Goal: Use online tool/utility: Utilize a website feature to perform a specific function

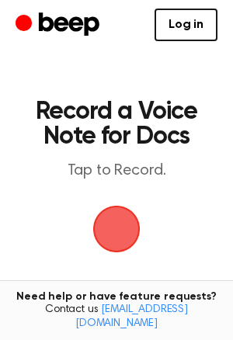
click at [110, 240] on span "button" at bounding box center [116, 229] width 60 height 60
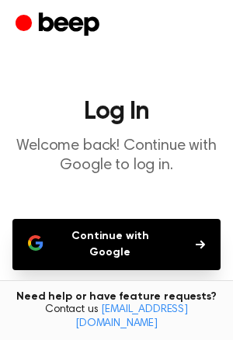
click at [119, 233] on button "Continue with Google" at bounding box center [116, 244] width 208 height 51
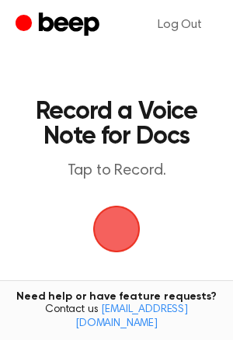
click at [108, 222] on span "button" at bounding box center [116, 229] width 47 height 47
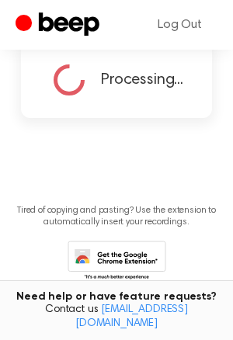
scroll to position [31, 0]
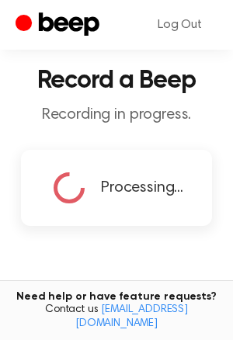
click at [148, 201] on div "Processing..." at bounding box center [117, 187] width 134 height 39
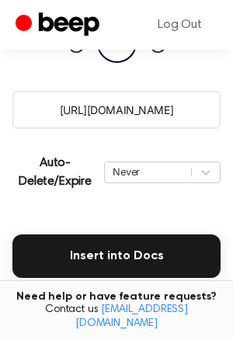
scroll to position [255, 0]
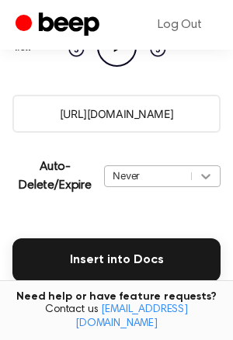
click at [212, 178] on div "Never" at bounding box center [162, 176] width 116 height 22
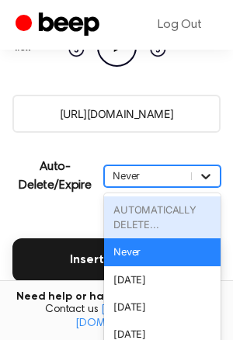
scroll to position [299, 0]
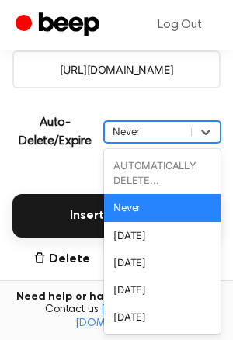
click at [163, 209] on div "Never" at bounding box center [162, 207] width 116 height 27
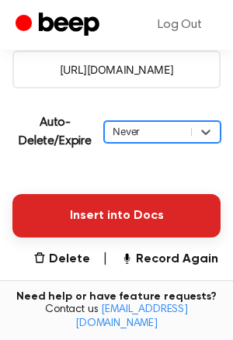
click at [130, 214] on button "Insert into Docs" at bounding box center [116, 215] width 208 height 43
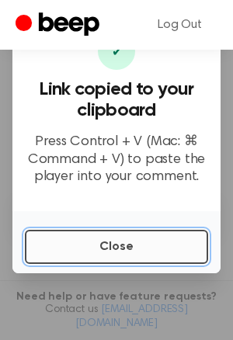
click at [57, 256] on button "Close" at bounding box center [116, 247] width 183 height 34
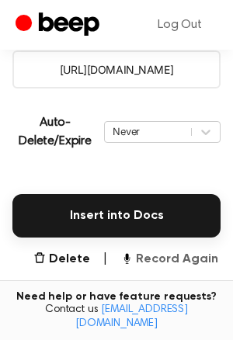
click at [134, 253] on button "Record Again" at bounding box center [169, 259] width 98 height 19
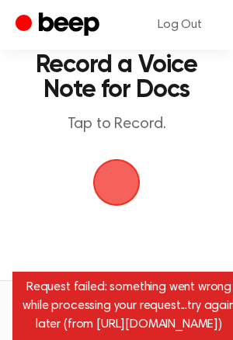
scroll to position [92, 0]
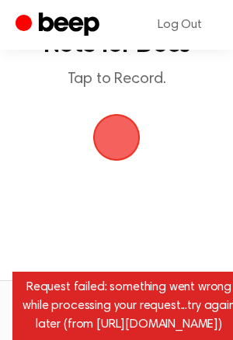
click at [112, 139] on span "button" at bounding box center [117, 138] width 50 height 50
click at [133, 133] on span "button" at bounding box center [116, 137] width 57 height 57
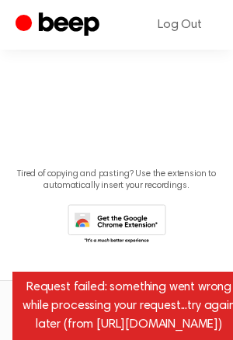
scroll to position [0, 0]
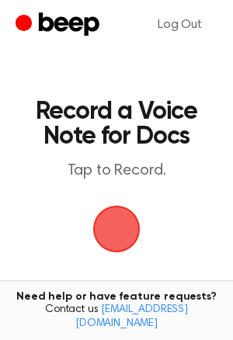
click at [126, 224] on span "button" at bounding box center [117, 229] width 70 height 70
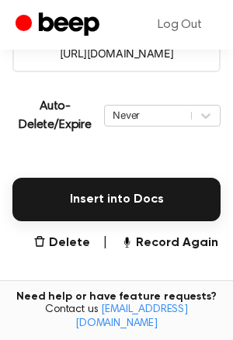
scroll to position [320, 0]
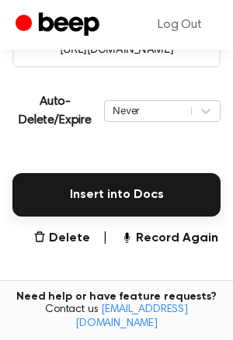
click at [132, 200] on button "Insert into Docs" at bounding box center [116, 194] width 208 height 43
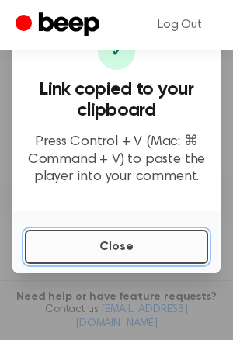
click at [108, 249] on button "Close" at bounding box center [116, 247] width 183 height 34
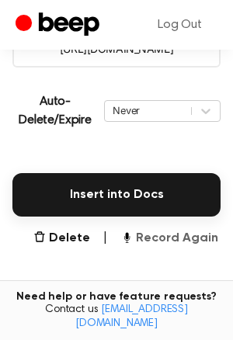
click at [150, 232] on button "Record Again" at bounding box center [169, 238] width 98 height 19
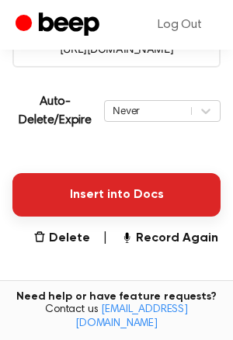
click at [114, 206] on button "Insert into Docs" at bounding box center [116, 194] width 208 height 43
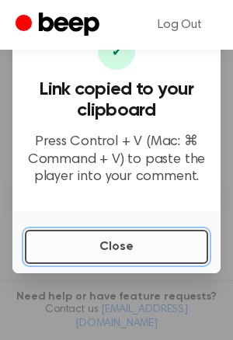
click at [91, 234] on button "Close" at bounding box center [116, 247] width 183 height 34
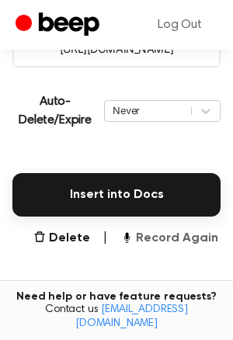
click at [159, 238] on button "Record Again" at bounding box center [169, 238] width 98 height 19
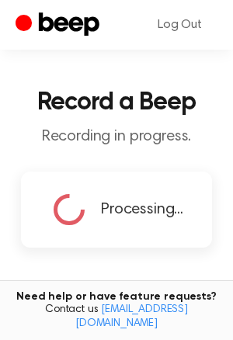
scroll to position [54, 0]
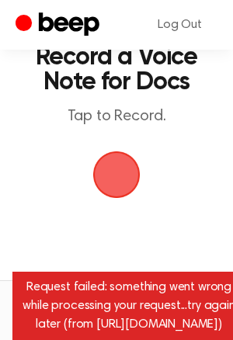
click at [141, 182] on span "button" at bounding box center [117, 175] width 84 height 84
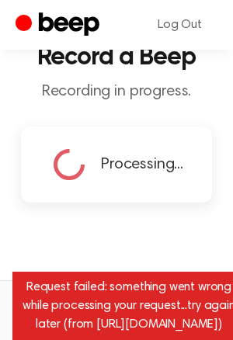
scroll to position [9, 0]
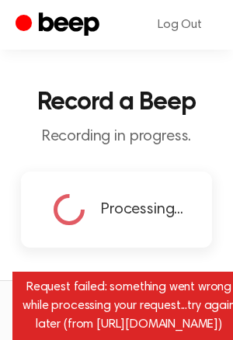
click at [170, 191] on div "Processing..." at bounding box center [117, 209] width 134 height 39
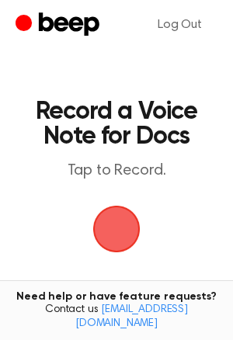
click at [134, 220] on span "button" at bounding box center [116, 229] width 47 height 47
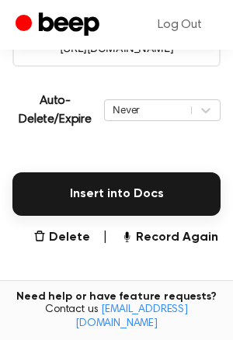
scroll to position [322, 0]
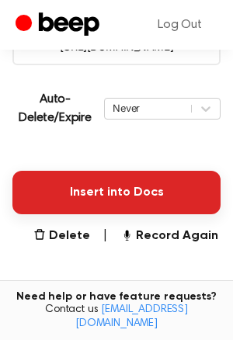
click at [146, 200] on button "Insert into Docs" at bounding box center [116, 192] width 208 height 43
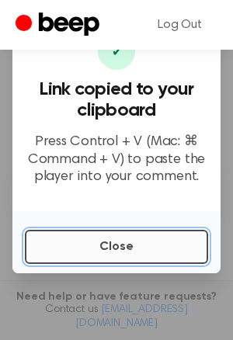
click at [92, 251] on button "Close" at bounding box center [116, 247] width 183 height 34
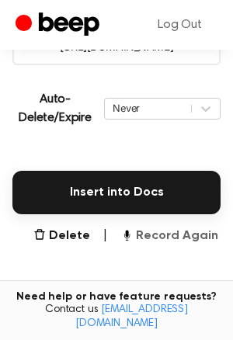
click at [150, 234] on button "Record Again" at bounding box center [169, 236] width 98 height 19
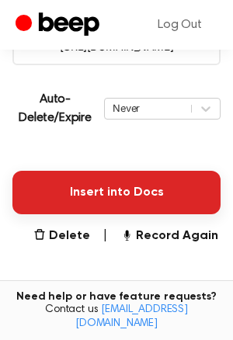
click at [146, 171] on button "Insert into Docs" at bounding box center [116, 192] width 208 height 43
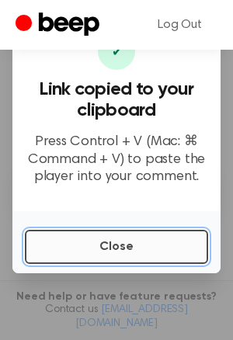
click at [151, 245] on button "Close" at bounding box center [116, 247] width 183 height 34
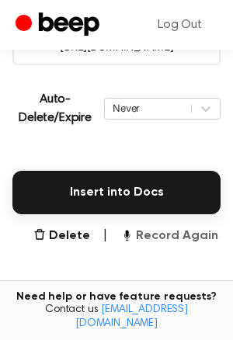
click at [147, 244] on button "Record Again" at bounding box center [169, 236] width 98 height 19
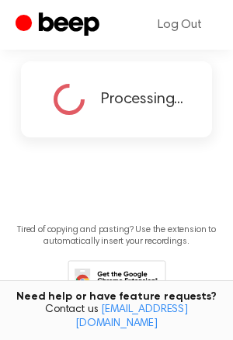
scroll to position [12, 0]
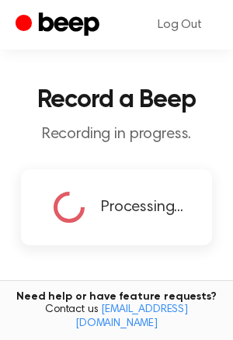
click at [137, 223] on div "Processing..." at bounding box center [117, 207] width 134 height 39
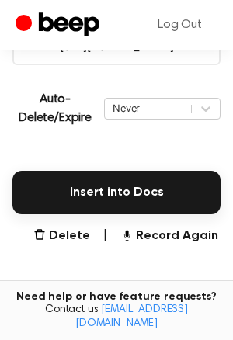
scroll to position [322, 0]
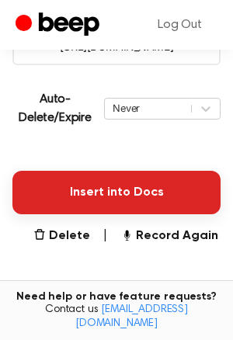
click at [119, 178] on button "Insert into Docs" at bounding box center [116, 192] width 208 height 43
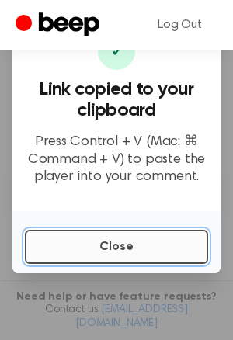
click at [127, 256] on button "Close" at bounding box center [116, 247] width 183 height 34
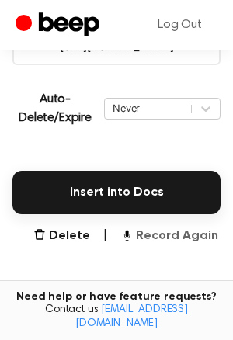
click at [165, 237] on button "Record Again" at bounding box center [169, 236] width 98 height 19
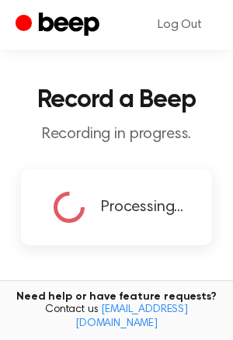
scroll to position [57, 0]
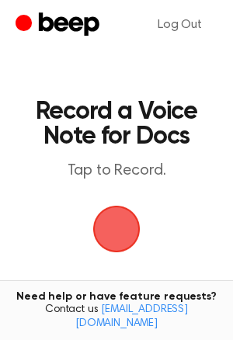
click at [123, 213] on span "button" at bounding box center [116, 229] width 62 height 62
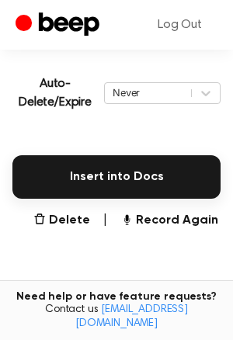
scroll to position [339, 0]
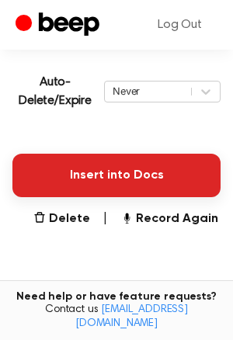
click at [104, 179] on button "Insert into Docs" at bounding box center [116, 175] width 208 height 43
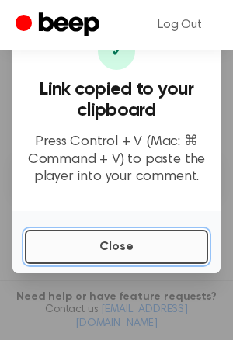
click at [136, 256] on button "Close" at bounding box center [116, 247] width 183 height 34
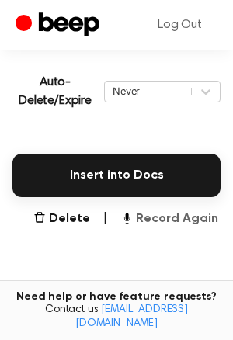
click at [152, 222] on button "Record Again" at bounding box center [169, 219] width 98 height 19
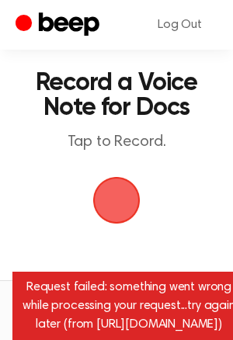
scroll to position [74, 0]
